Goal: Find specific page/section: Find specific page/section

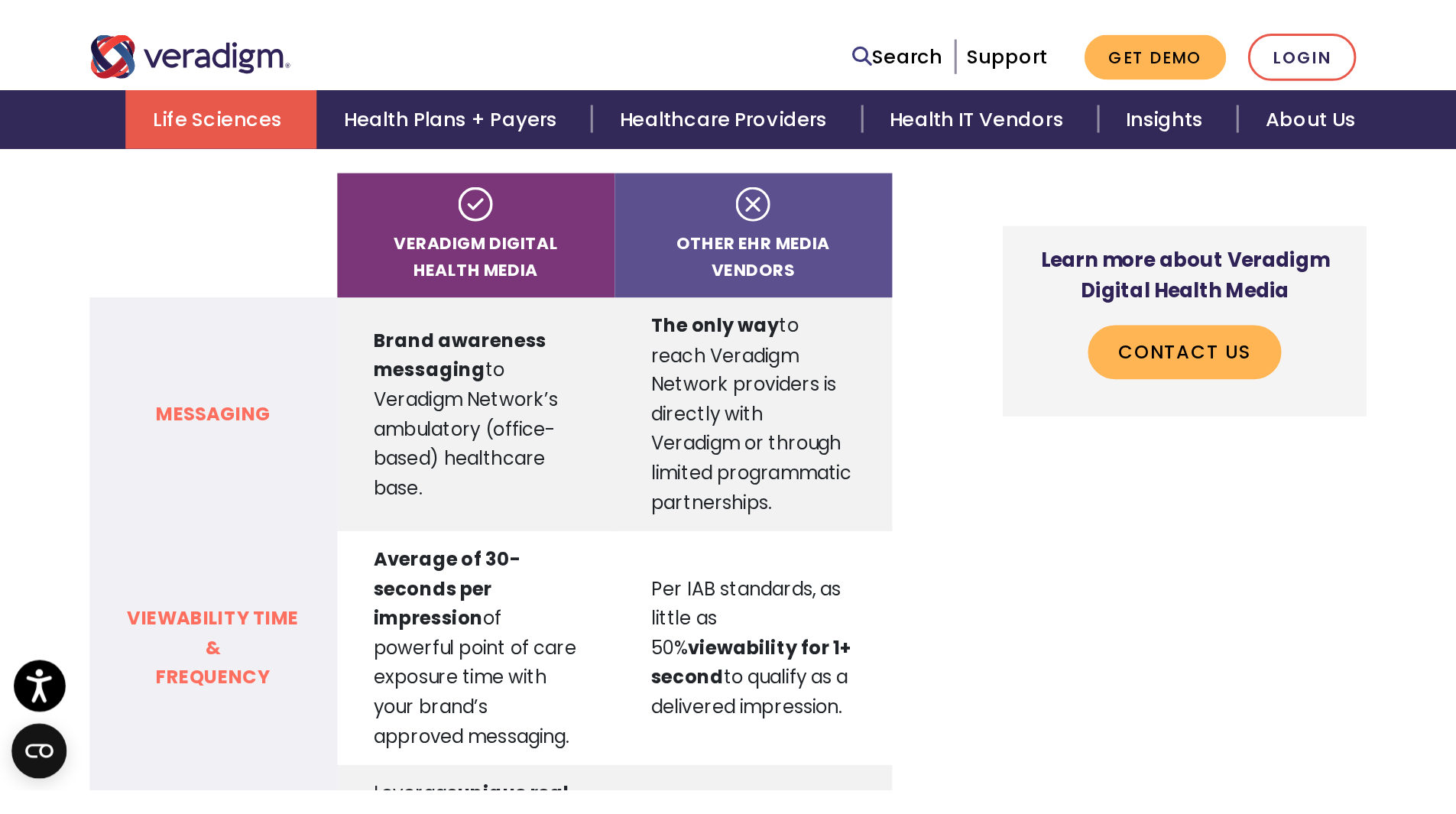
scroll to position [1604, 0]
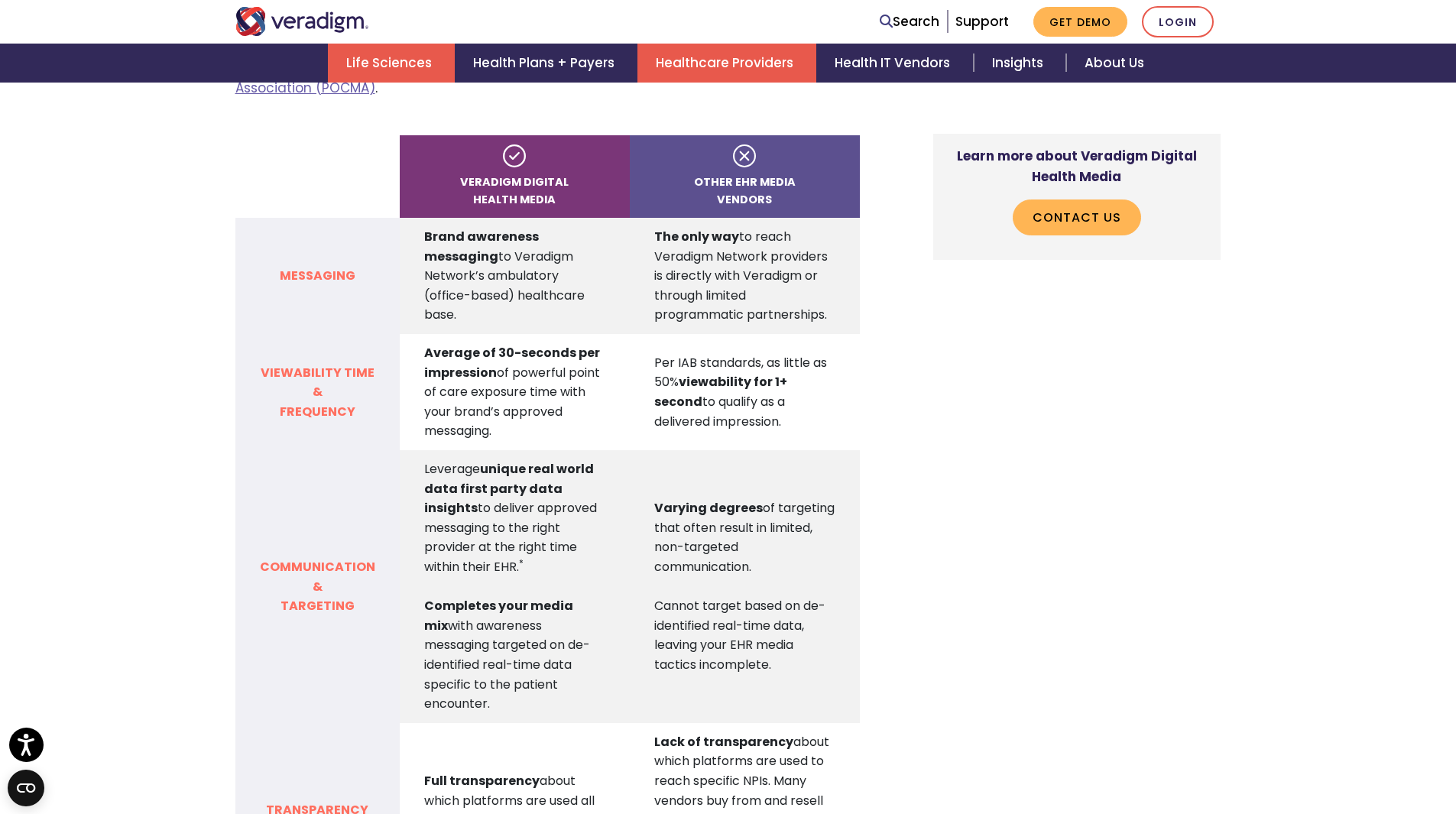
click at [674, 62] on link "Healthcare Providers" at bounding box center [726, 62] width 179 height 39
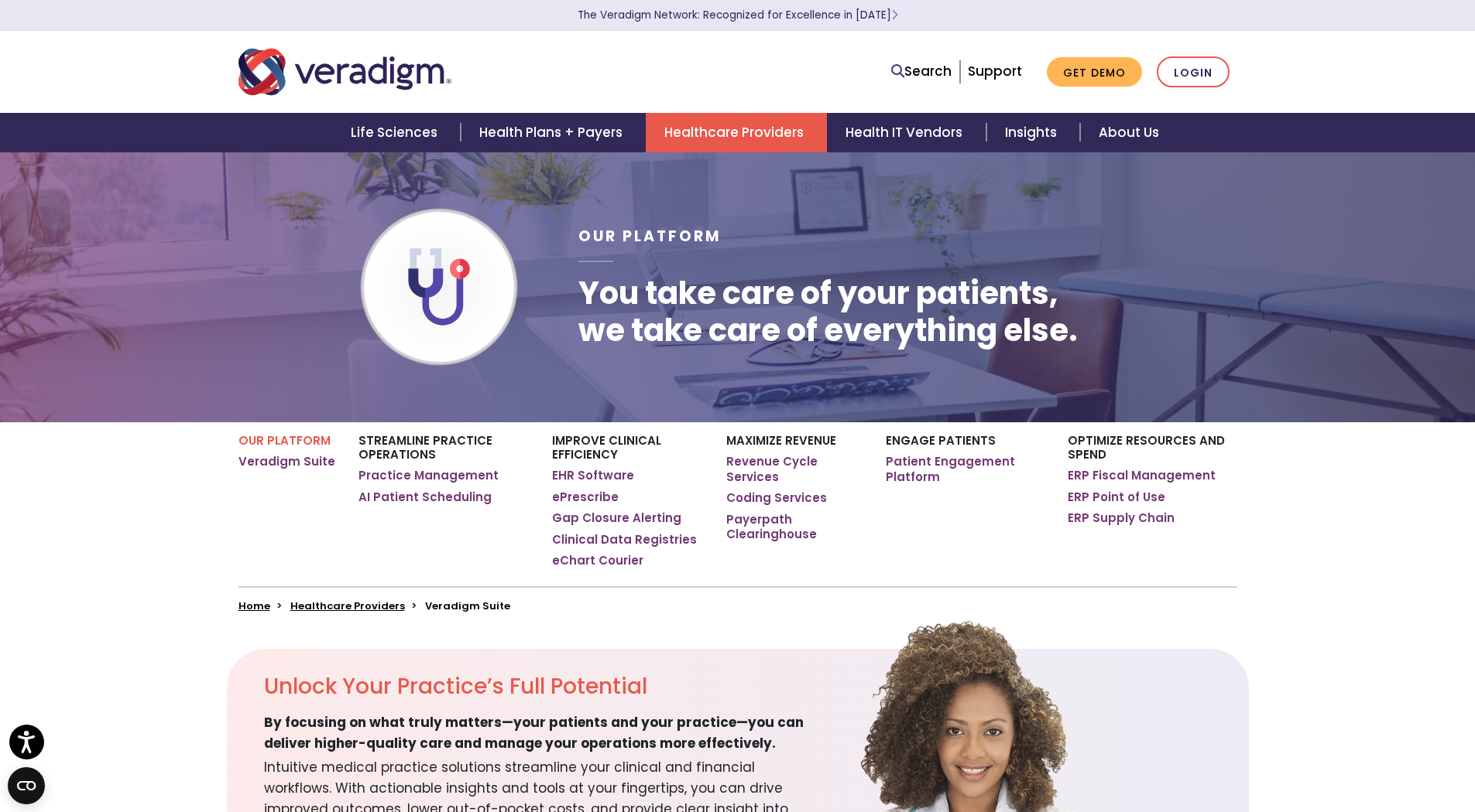
click at [768, 134] on link "Healthcare Providers" at bounding box center [736, 132] width 181 height 39
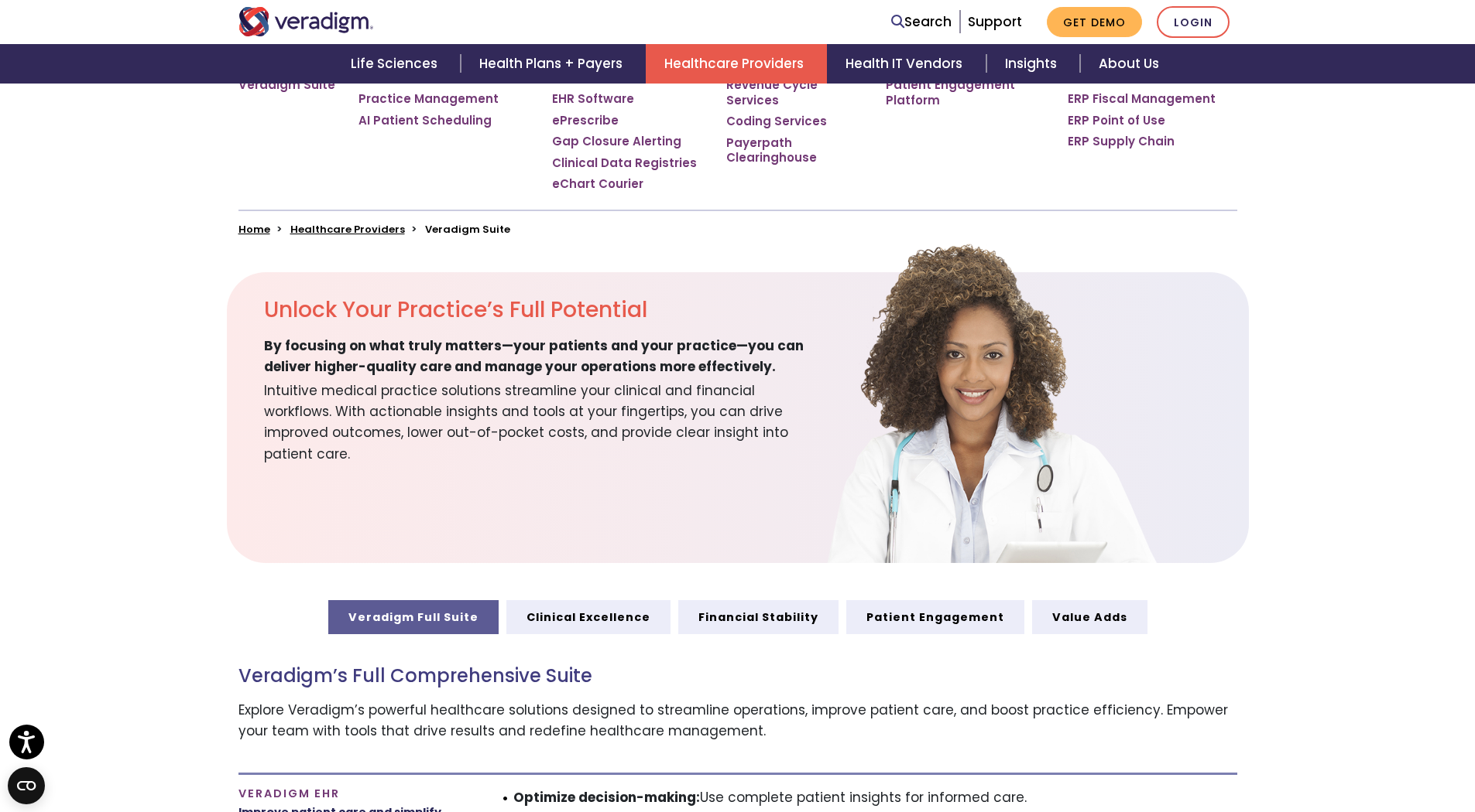
scroll to position [387, 0]
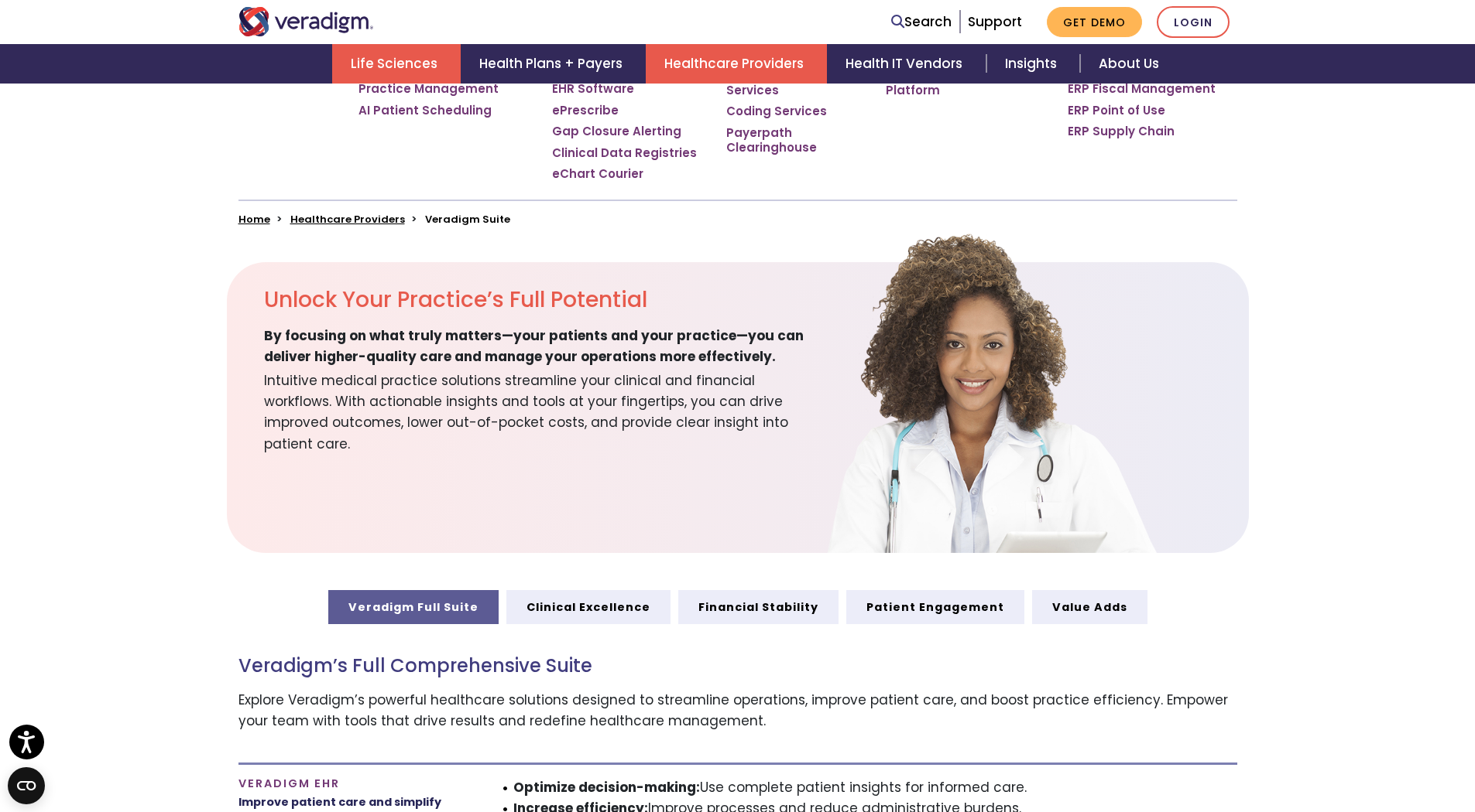
click at [409, 58] on link "Life Sciences" at bounding box center [396, 63] width 129 height 39
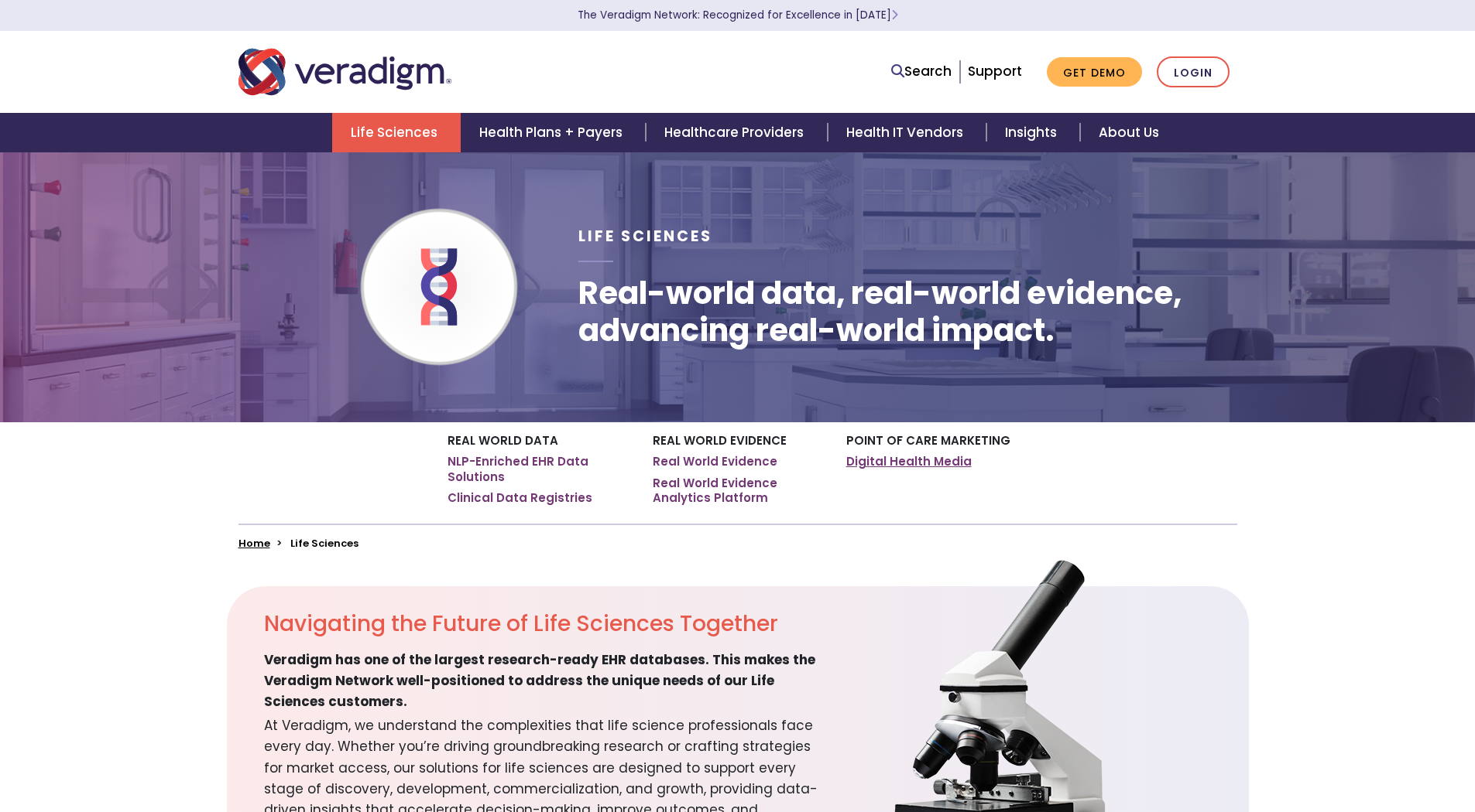
click at [882, 455] on link "Digital Health Media" at bounding box center [908, 462] width 126 height 15
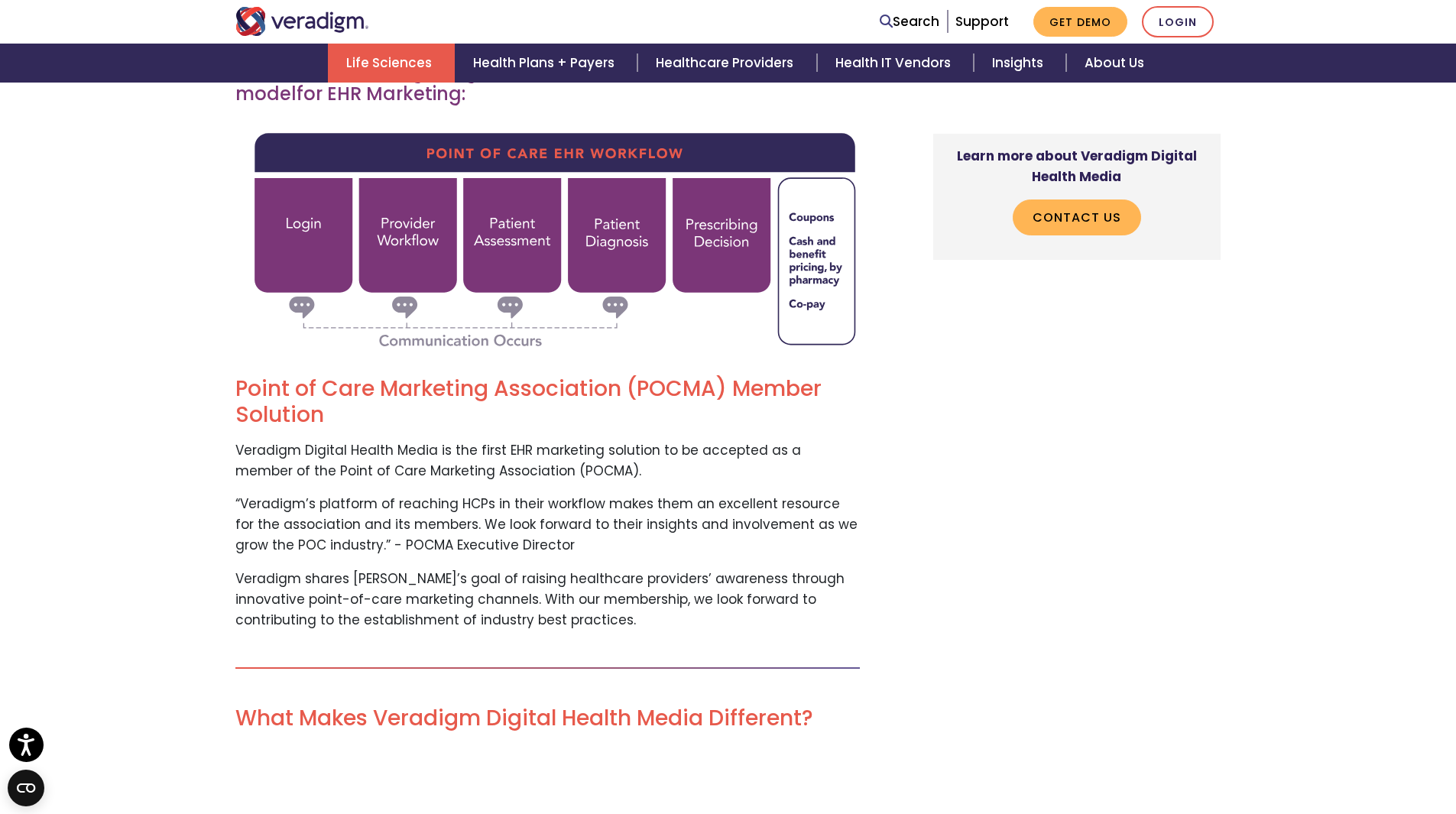
scroll to position [3438, 0]
